Goal: Task Accomplishment & Management: Manage account settings

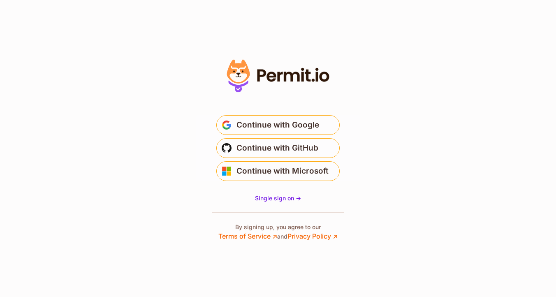
click at [302, 127] on span "Continue with Google" at bounding box center [277, 124] width 83 height 13
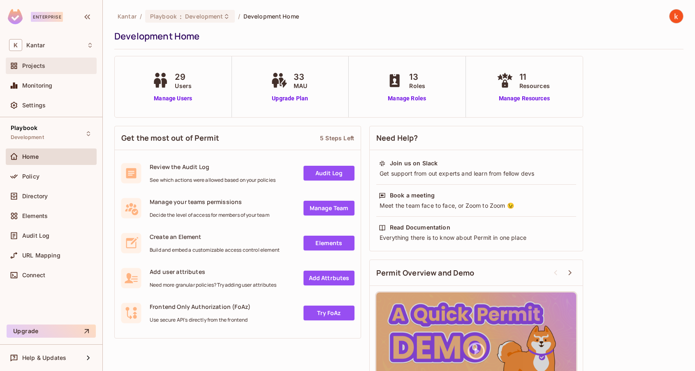
click at [46, 65] on div "Projects" at bounding box center [57, 66] width 71 height 7
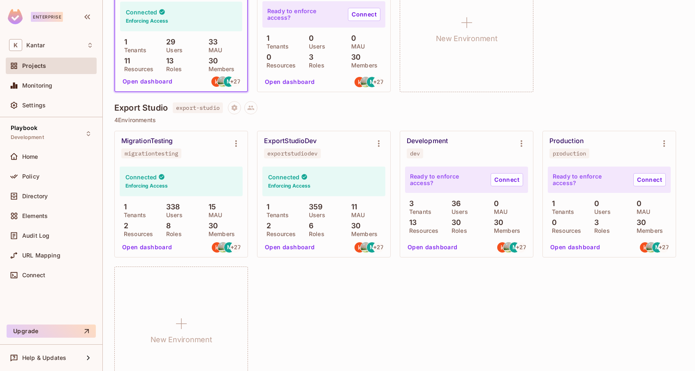
scroll to position [652, 0]
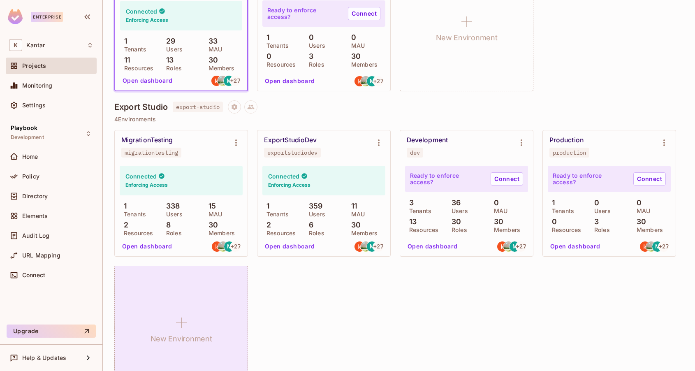
click at [185, 322] on icon at bounding box center [182, 323] width 20 height 20
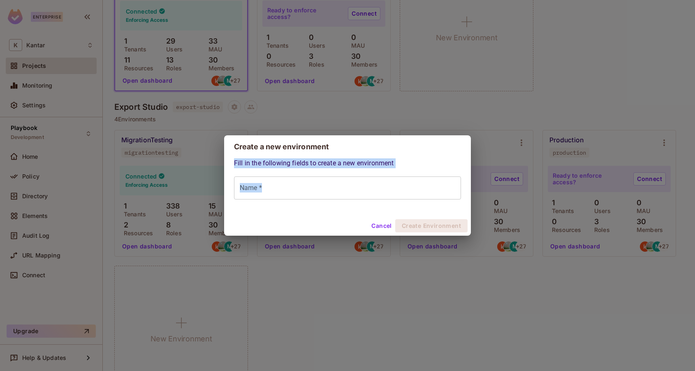
drag, startPoint x: 334, startPoint y: 144, endPoint x: 327, endPoint y: 190, distance: 46.9
click at [327, 190] on div "Create a new environment Fill in the following fields to create a new environme…" at bounding box center [347, 185] width 247 height 100
click at [381, 223] on button "Cancel" at bounding box center [381, 225] width 27 height 13
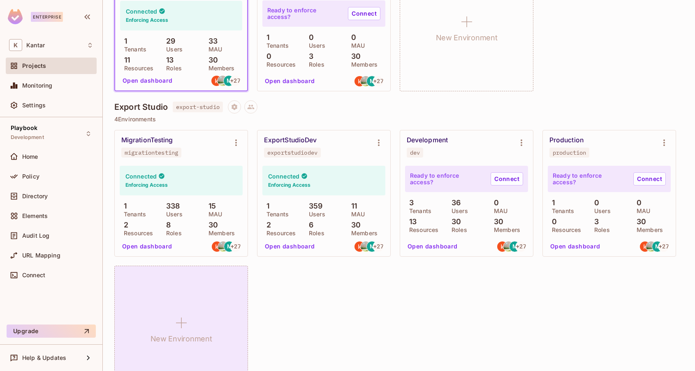
click at [181, 327] on icon at bounding box center [182, 323] width 20 height 20
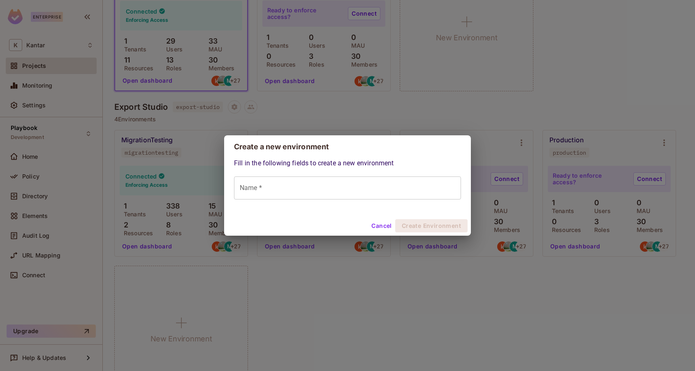
click at [278, 190] on input "Name *" at bounding box center [347, 187] width 227 height 23
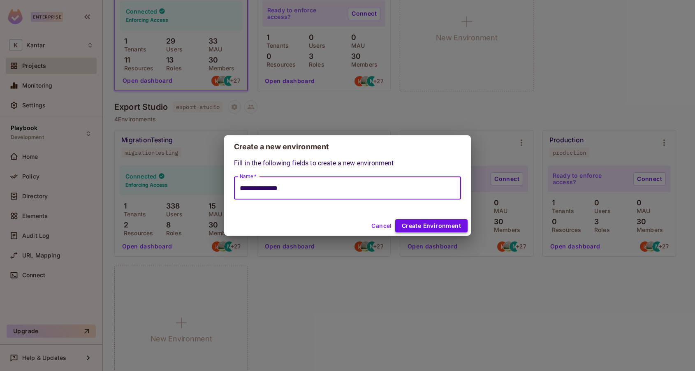
type input "**********"
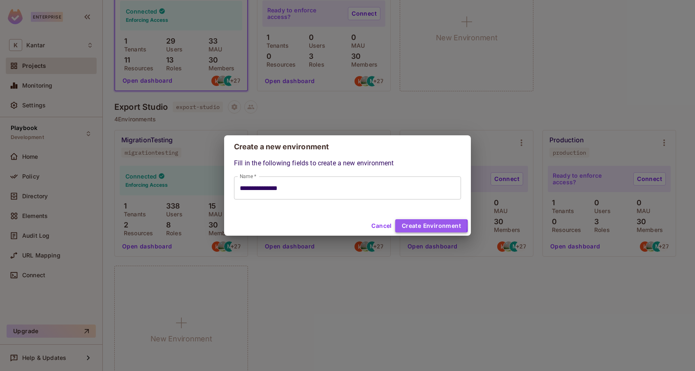
click at [412, 225] on button "Create Environment" at bounding box center [431, 225] width 72 height 13
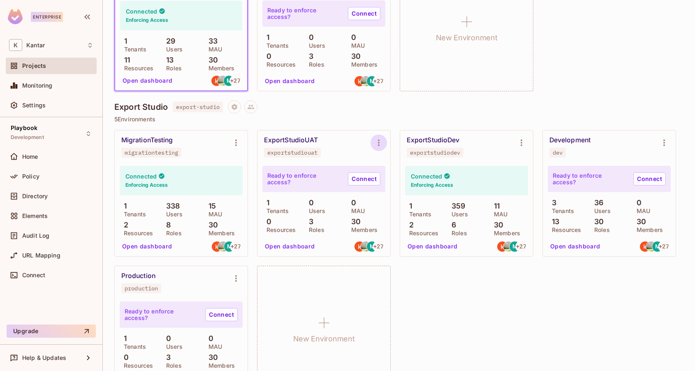
click at [381, 144] on icon "Environment settings" at bounding box center [379, 143] width 10 height 10
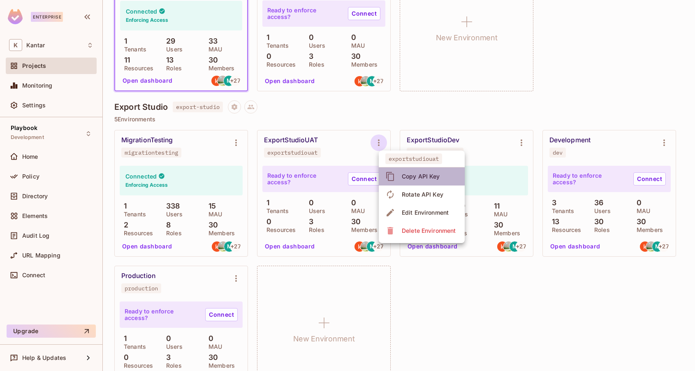
click at [422, 174] on div "Copy API Key" at bounding box center [421, 176] width 38 height 8
